Goal: Task Accomplishment & Management: Manage account settings

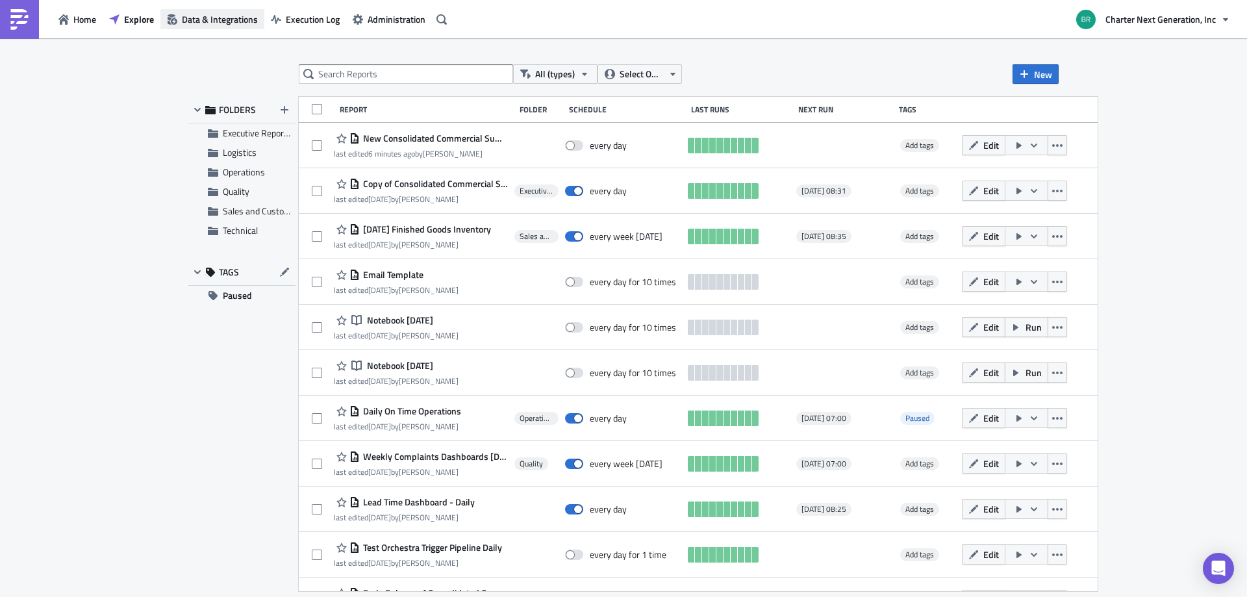
click at [241, 13] on span "Data & Integrations" at bounding box center [220, 19] width 76 height 14
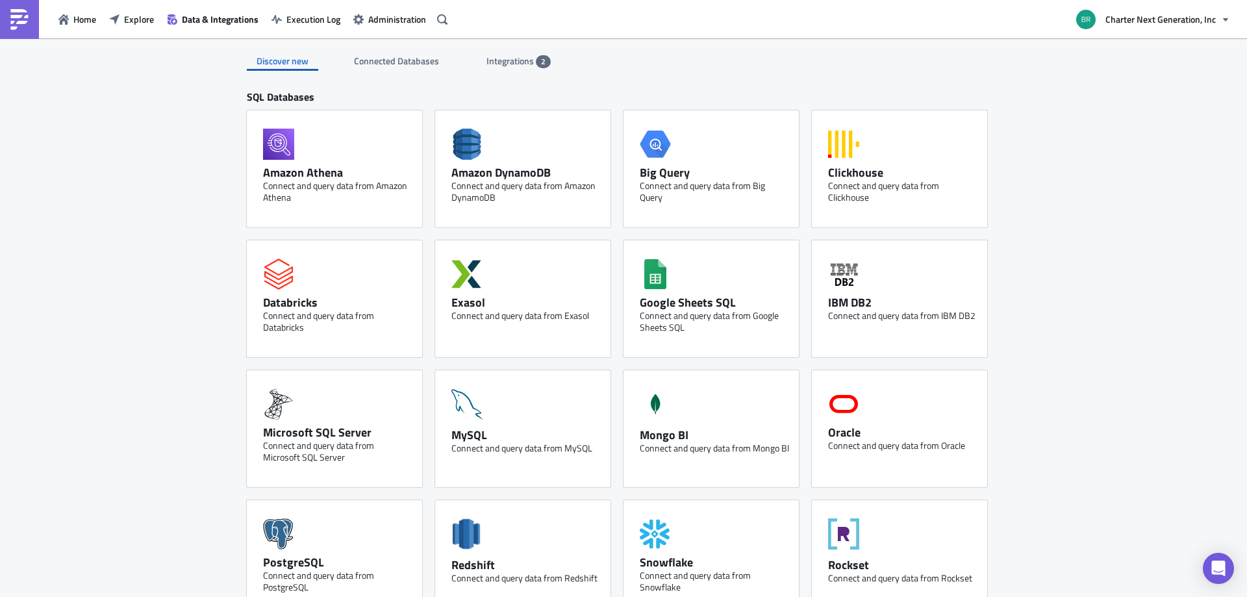
click at [512, 64] on span "Integrations" at bounding box center [511, 61] width 49 height 14
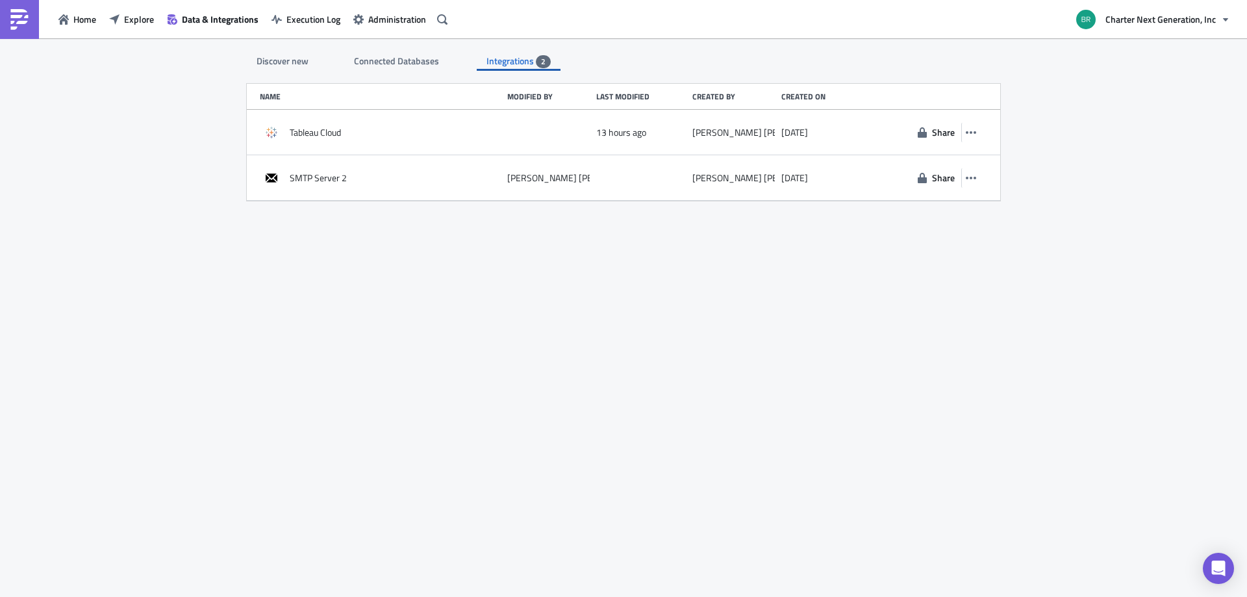
click at [512, 64] on span "Integrations" at bounding box center [511, 61] width 49 height 14
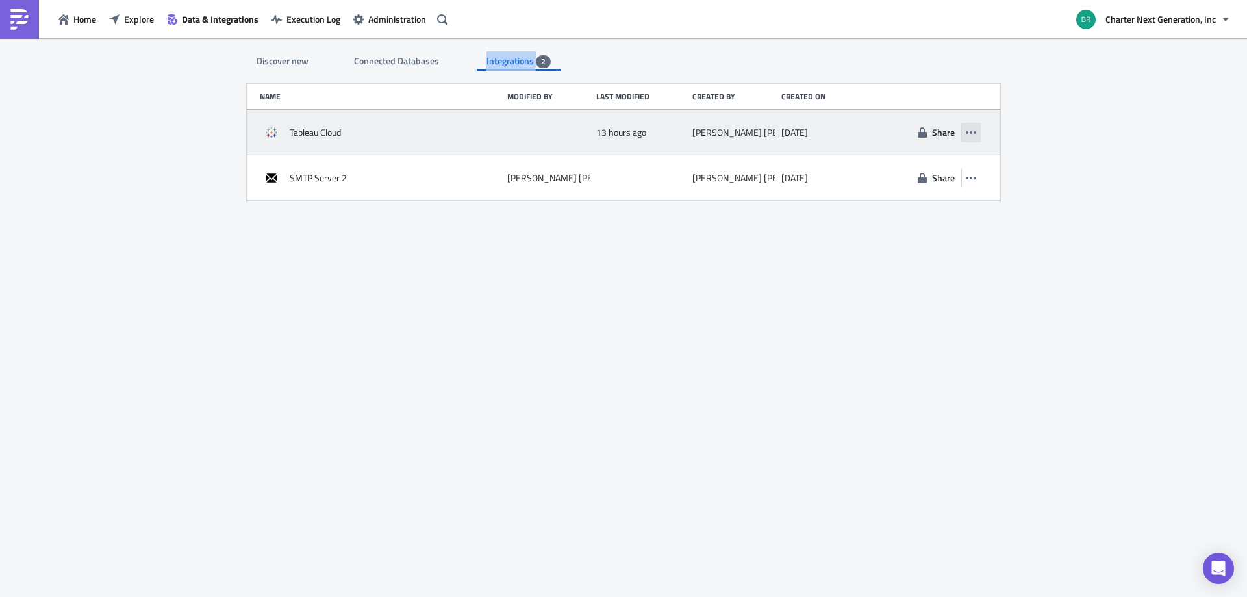
click at [972, 133] on icon "button" at bounding box center [971, 132] width 10 height 3
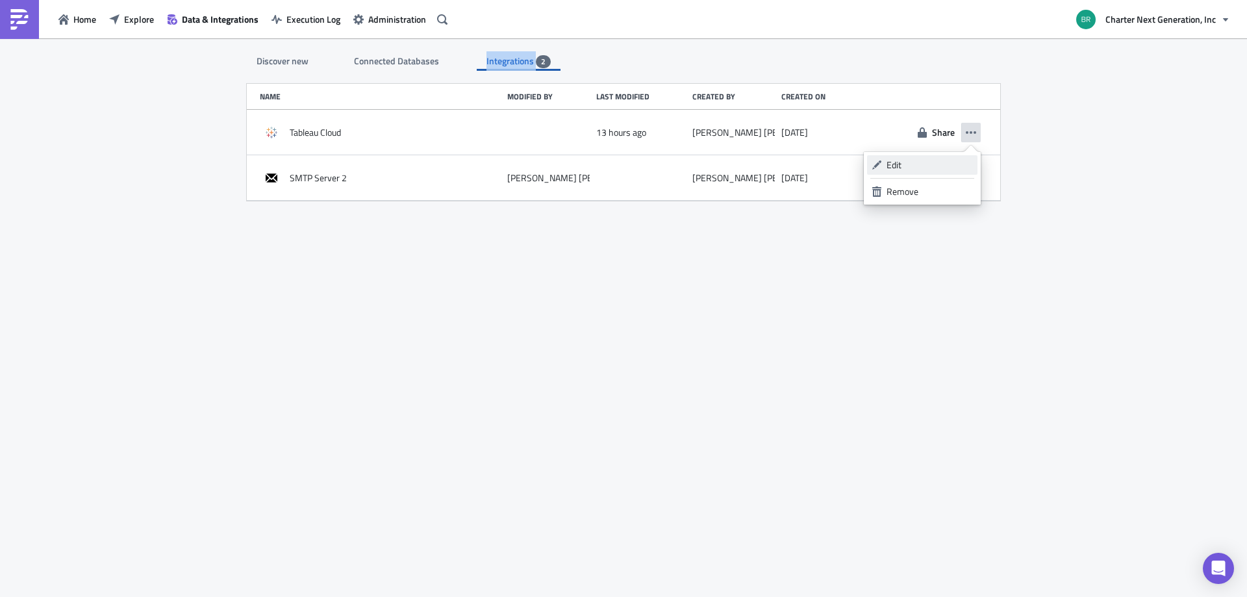
click at [950, 161] on div "Edit" at bounding box center [930, 164] width 86 height 13
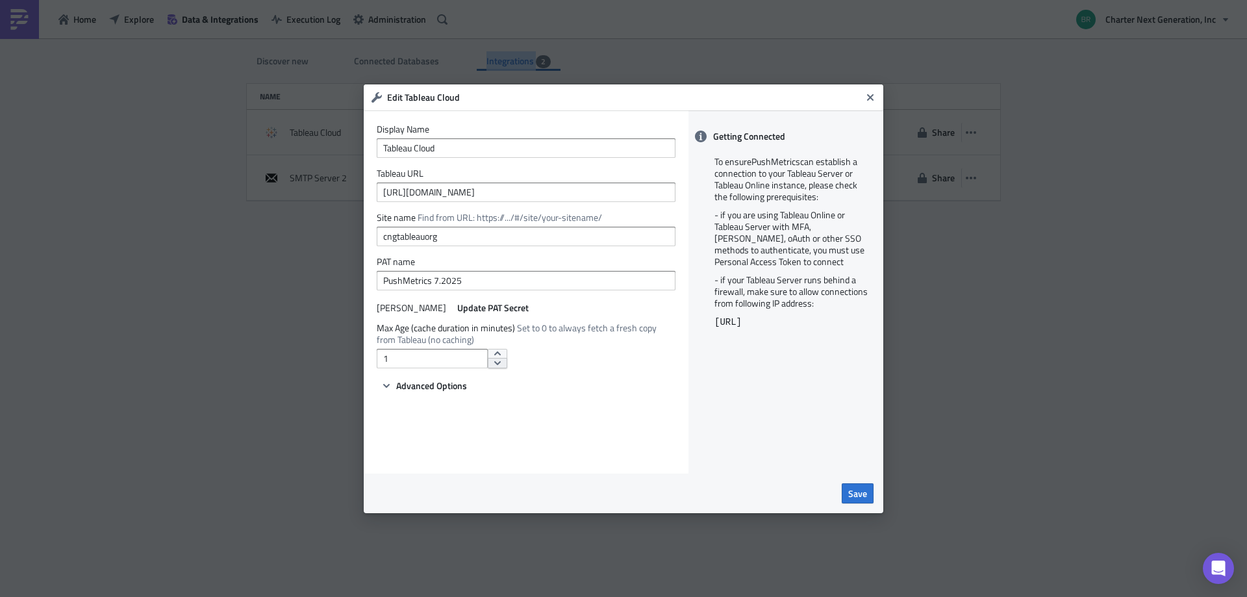
type input "0"
click at [864, 496] on span "Save" at bounding box center [857, 494] width 19 height 14
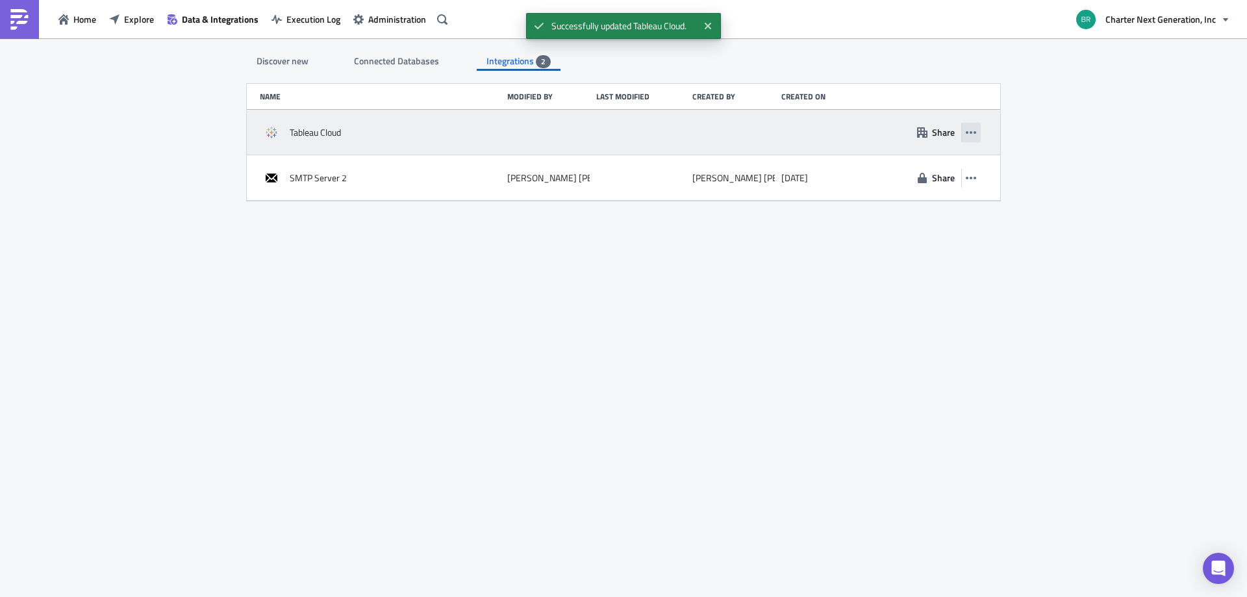
click at [973, 138] on button "button" at bounding box center [970, 132] width 19 height 19
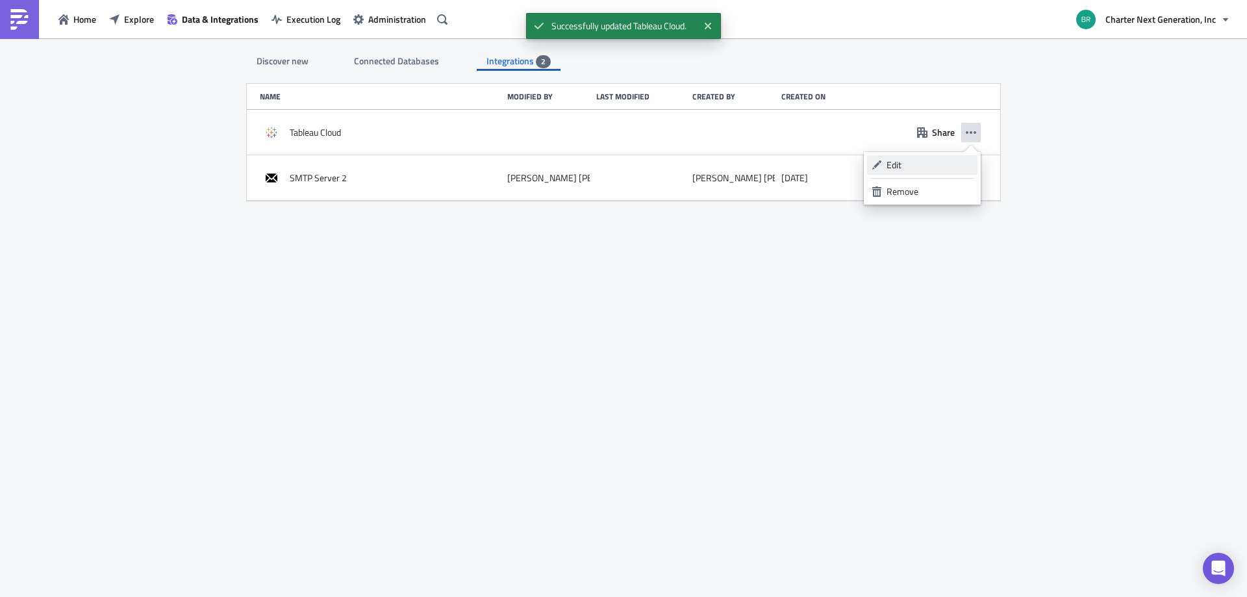
click at [940, 162] on div "Edit" at bounding box center [930, 164] width 86 height 13
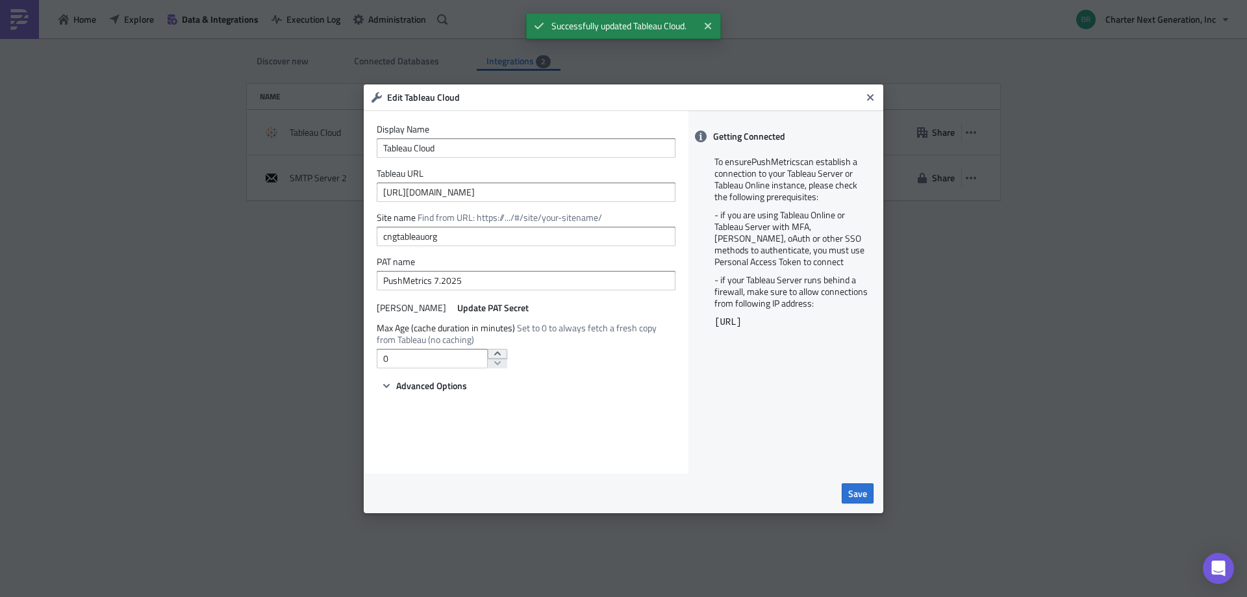
type input "1"
click at [494, 355] on icon "increment" at bounding box center [497, 353] width 6 height 4
click at [857, 485] on button "Save" at bounding box center [858, 493] width 32 height 20
